Goal: Task Accomplishment & Management: Understand process/instructions

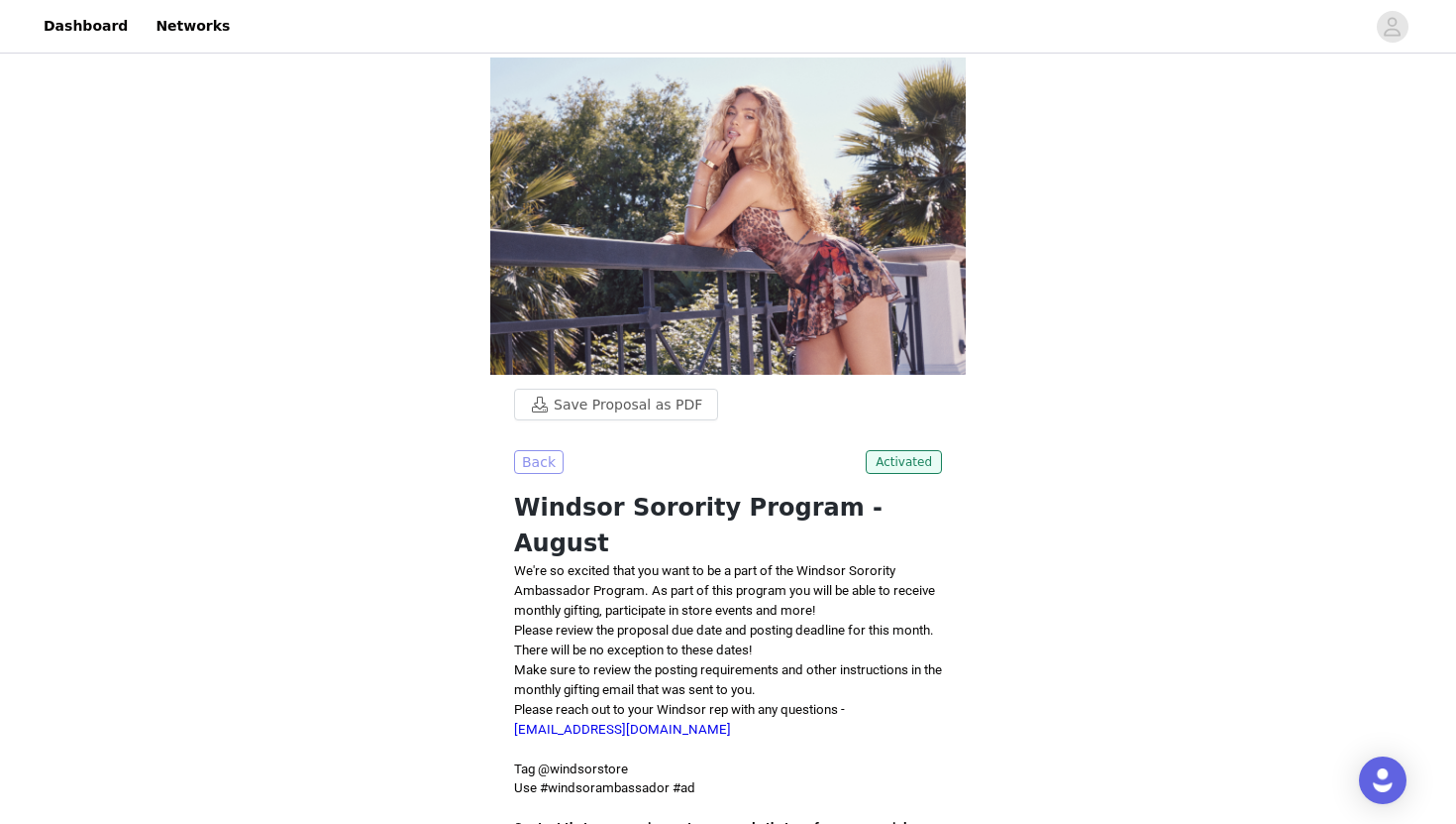
click at [546, 461] on button "Back" at bounding box center [539, 462] width 50 height 24
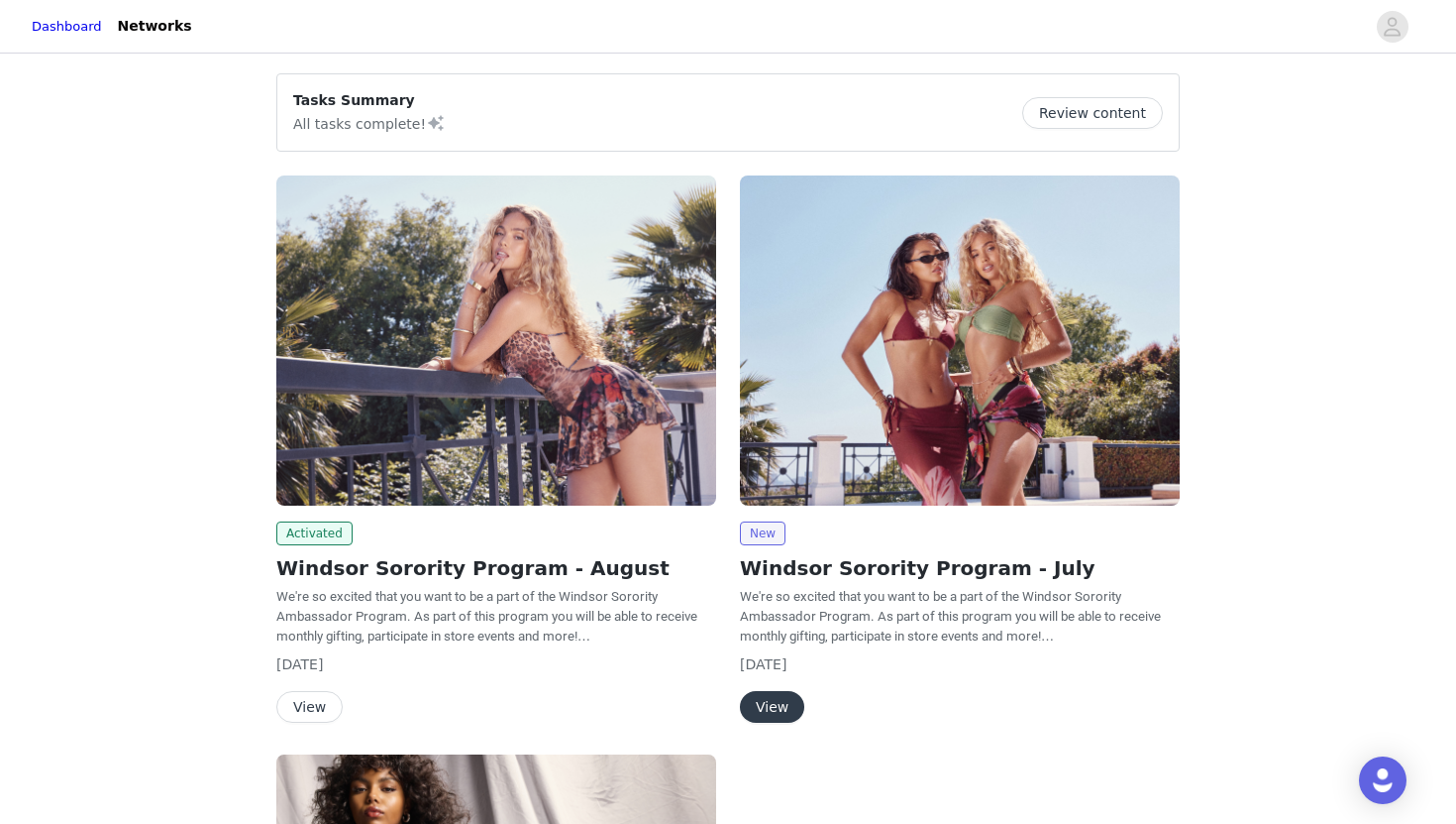
click at [1091, 118] on button "Review content" at bounding box center [1093, 113] width 141 height 32
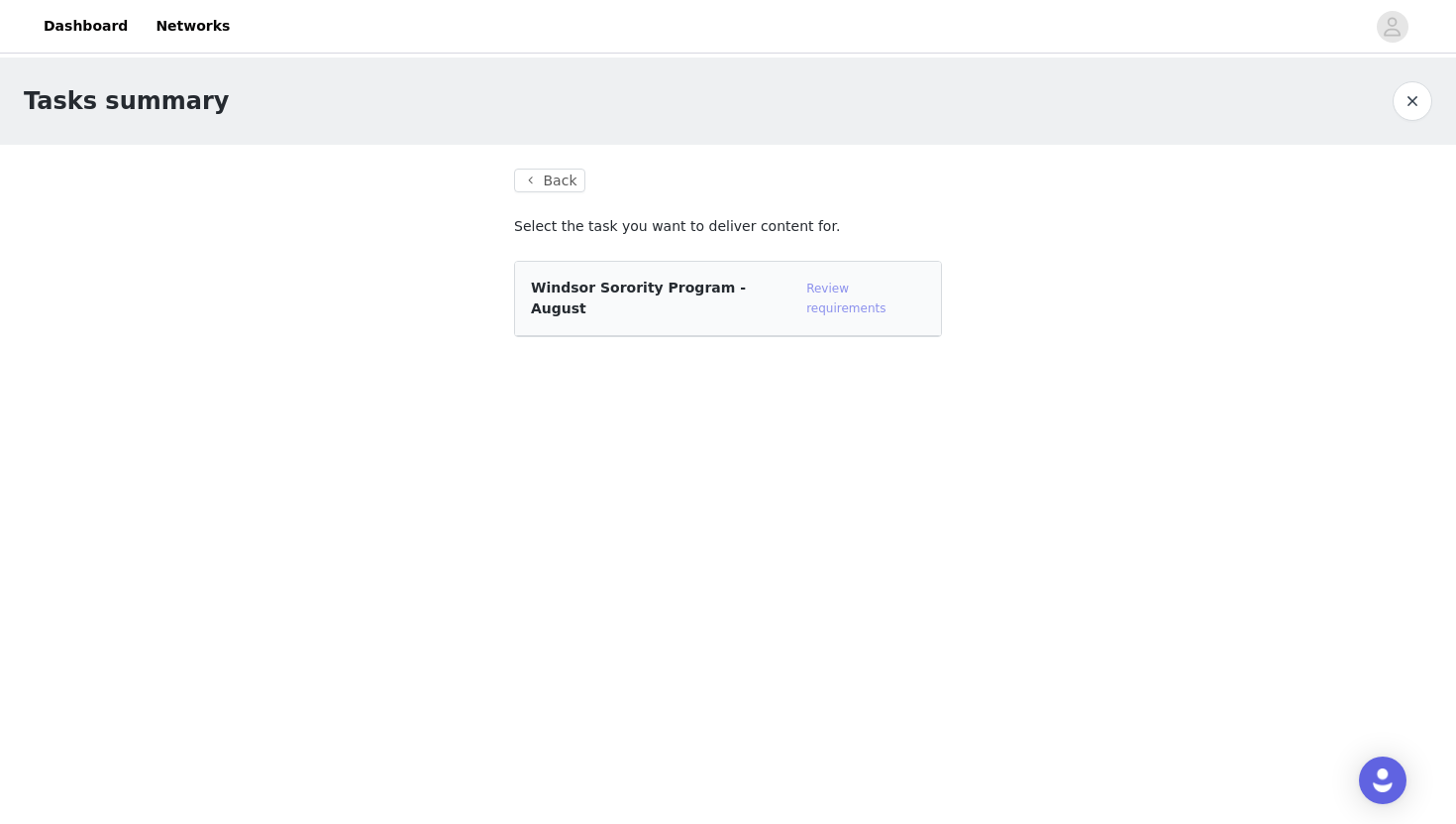
click at [818, 284] on link "Review requirements" at bounding box center [847, 298] width 79 height 34
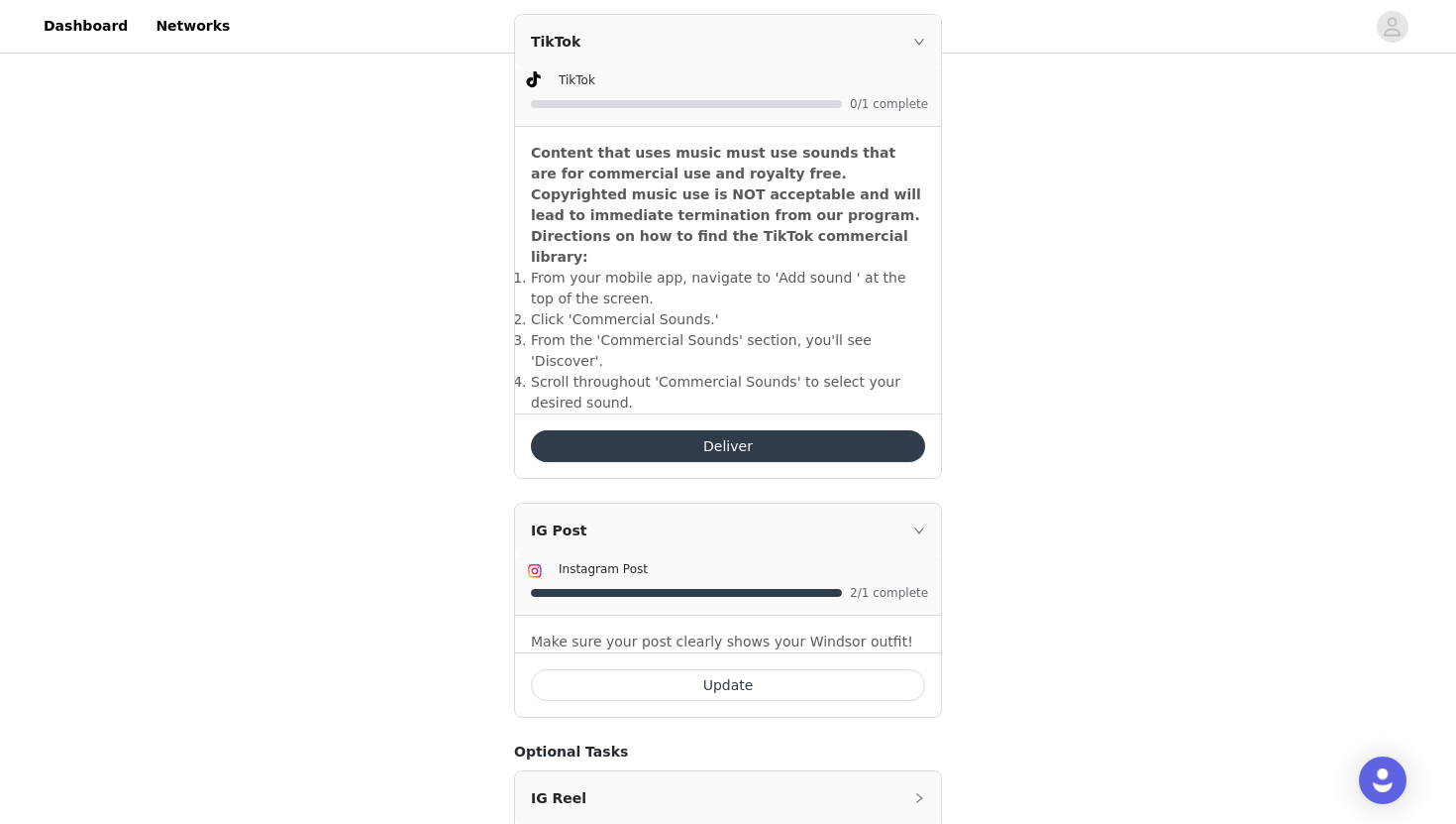
scroll to position [621, 0]
